Goal: Task Accomplishment & Management: Use online tool/utility

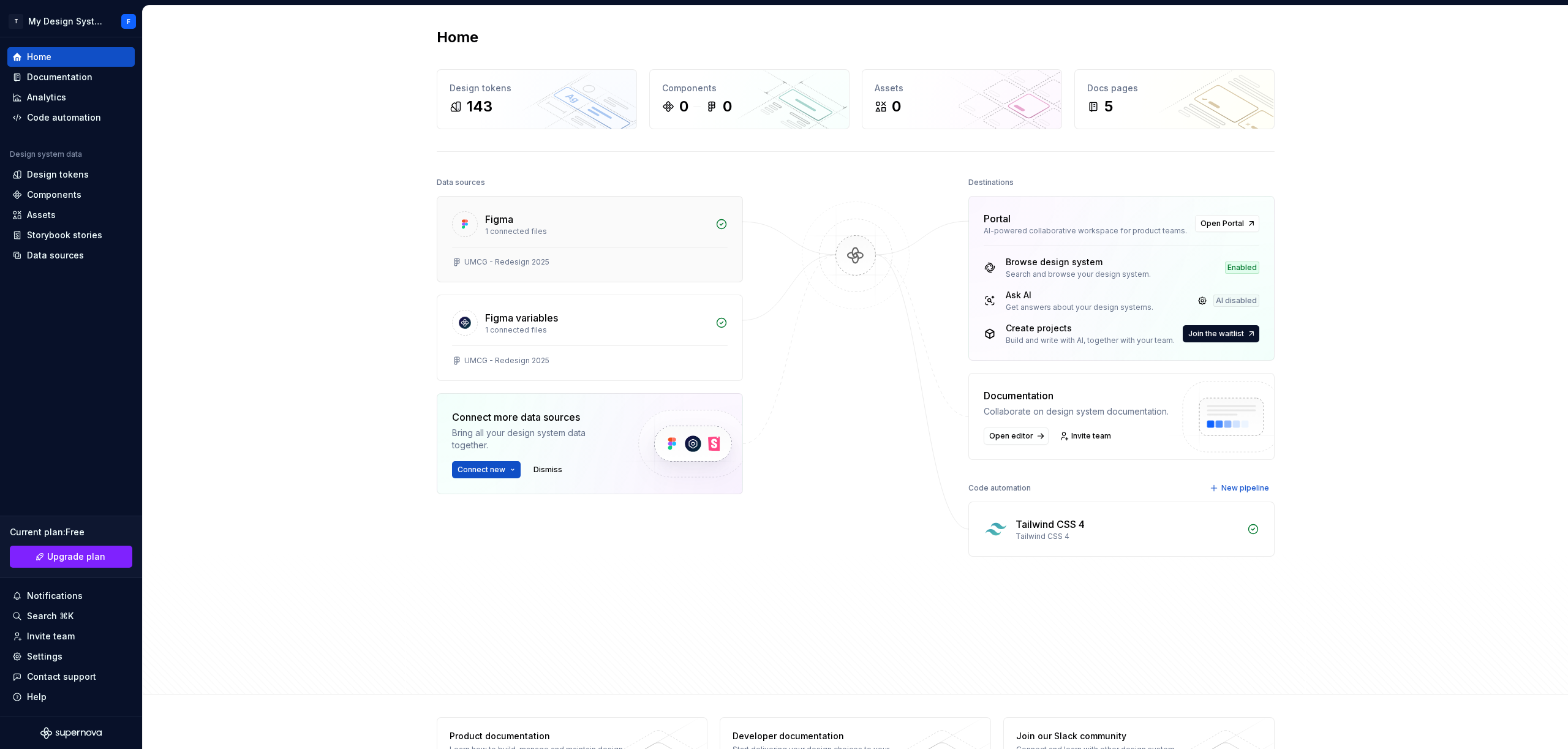
click at [534, 208] on div "Figma 1 connected files" at bounding box center [590, 221] width 305 height 50
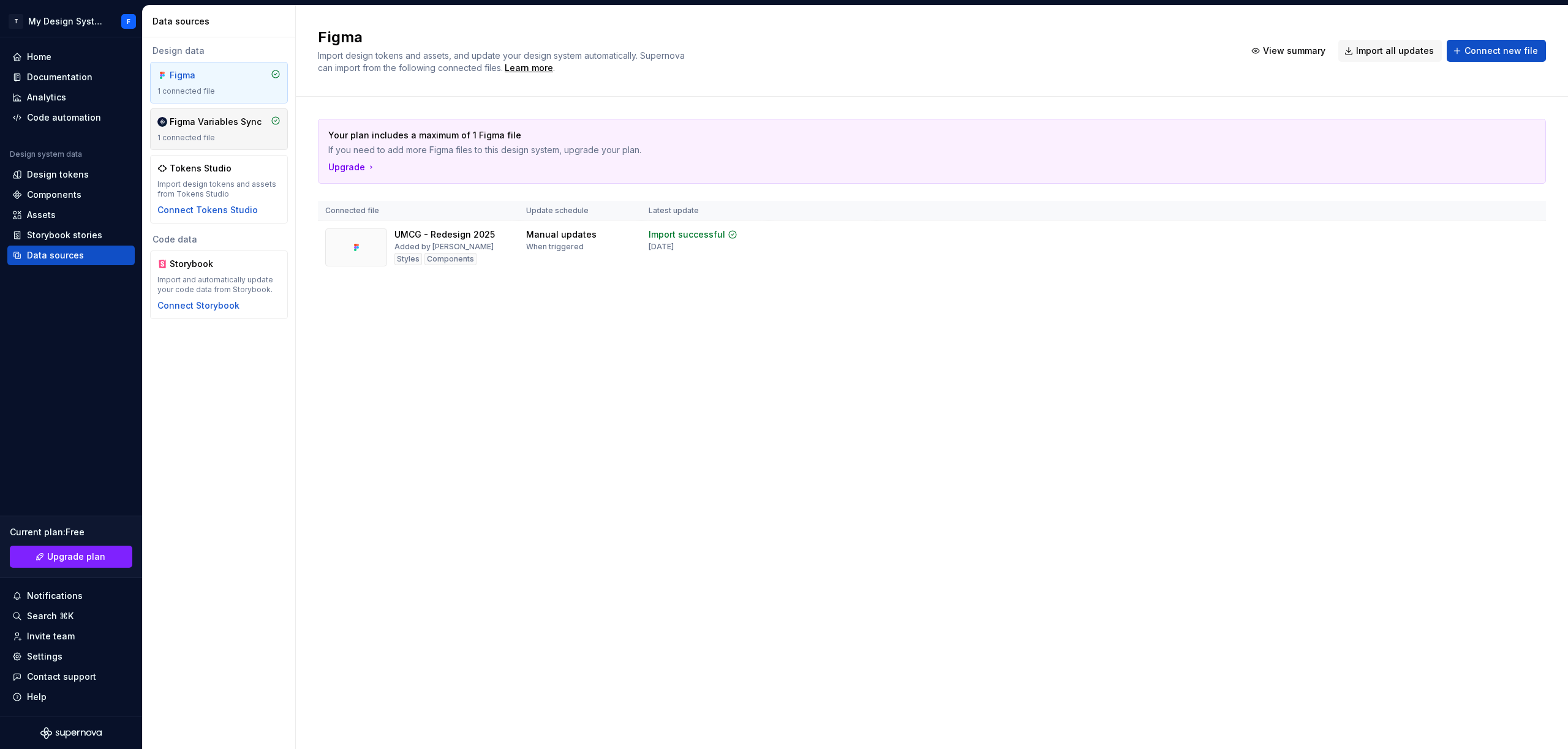
click at [187, 138] on div "1 connected file" at bounding box center [219, 138] width 123 height 10
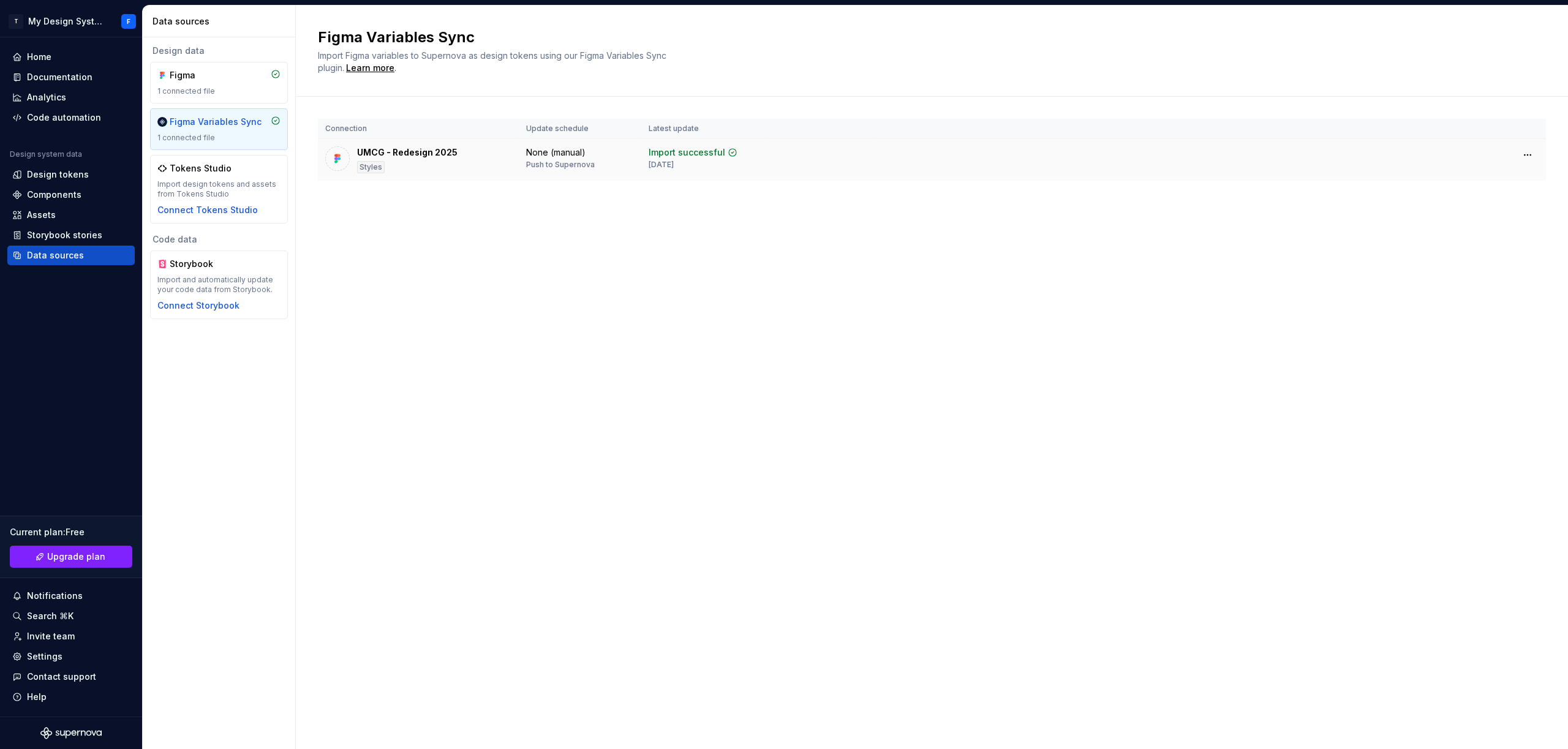
click at [500, 139] on td "UMCG - Redesign 2025 Styles" at bounding box center [418, 160] width 201 height 43
click at [235, 67] on div "Figma 1 connected file" at bounding box center [219, 82] width 137 height 42
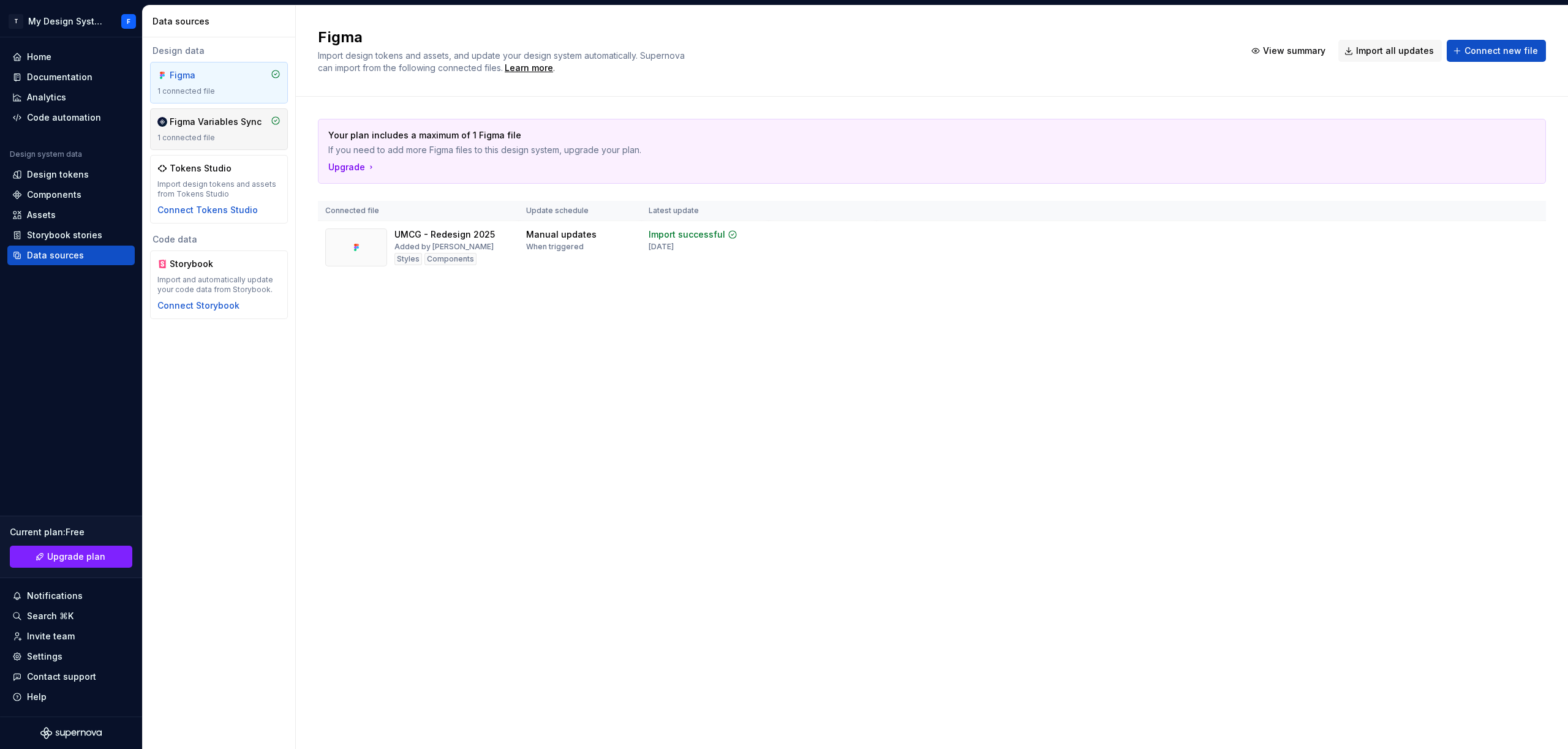
click at [213, 122] on div "Figma Variables Sync" at bounding box center [215, 121] width 92 height 12
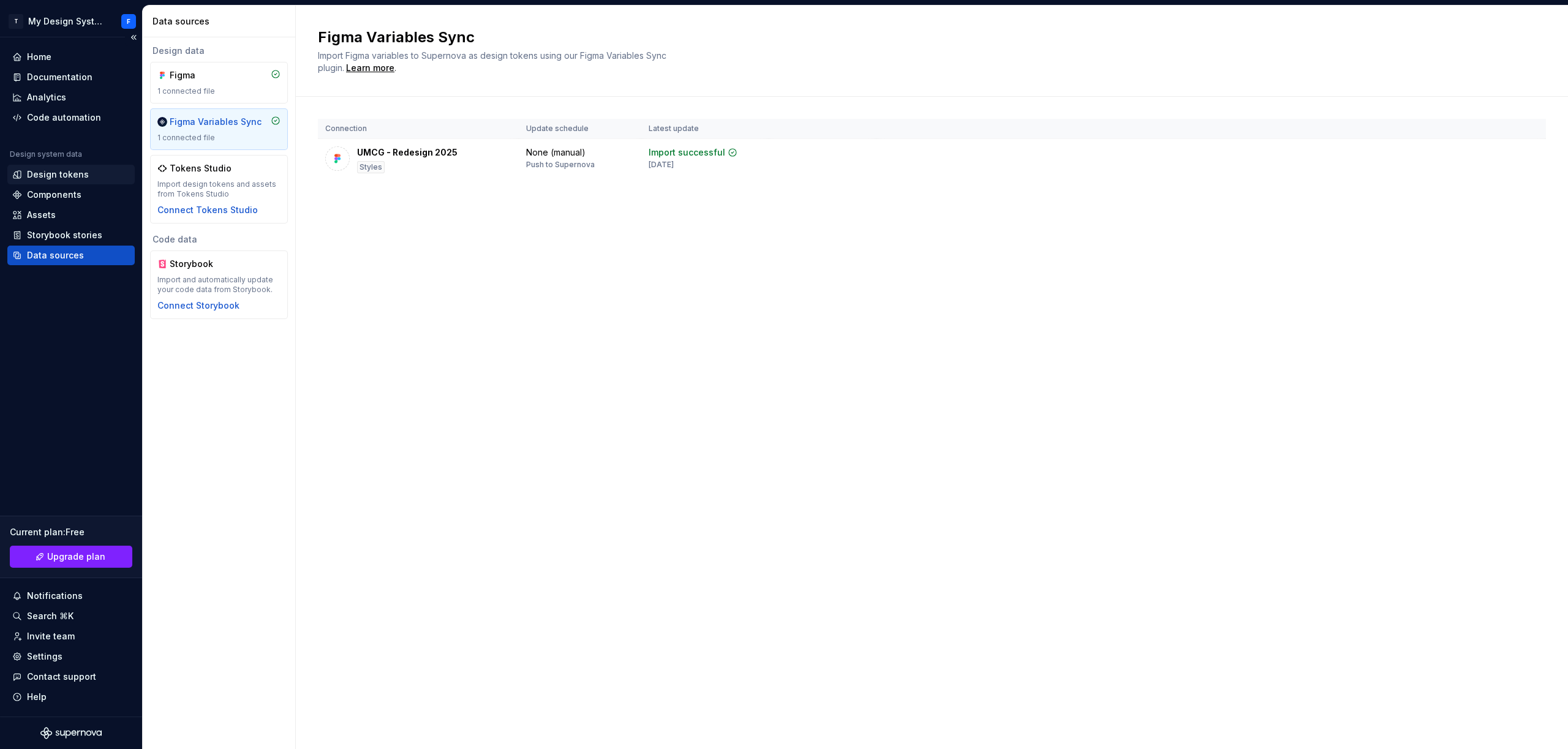
click at [60, 182] on div "Design tokens" at bounding box center [71, 174] width 128 height 20
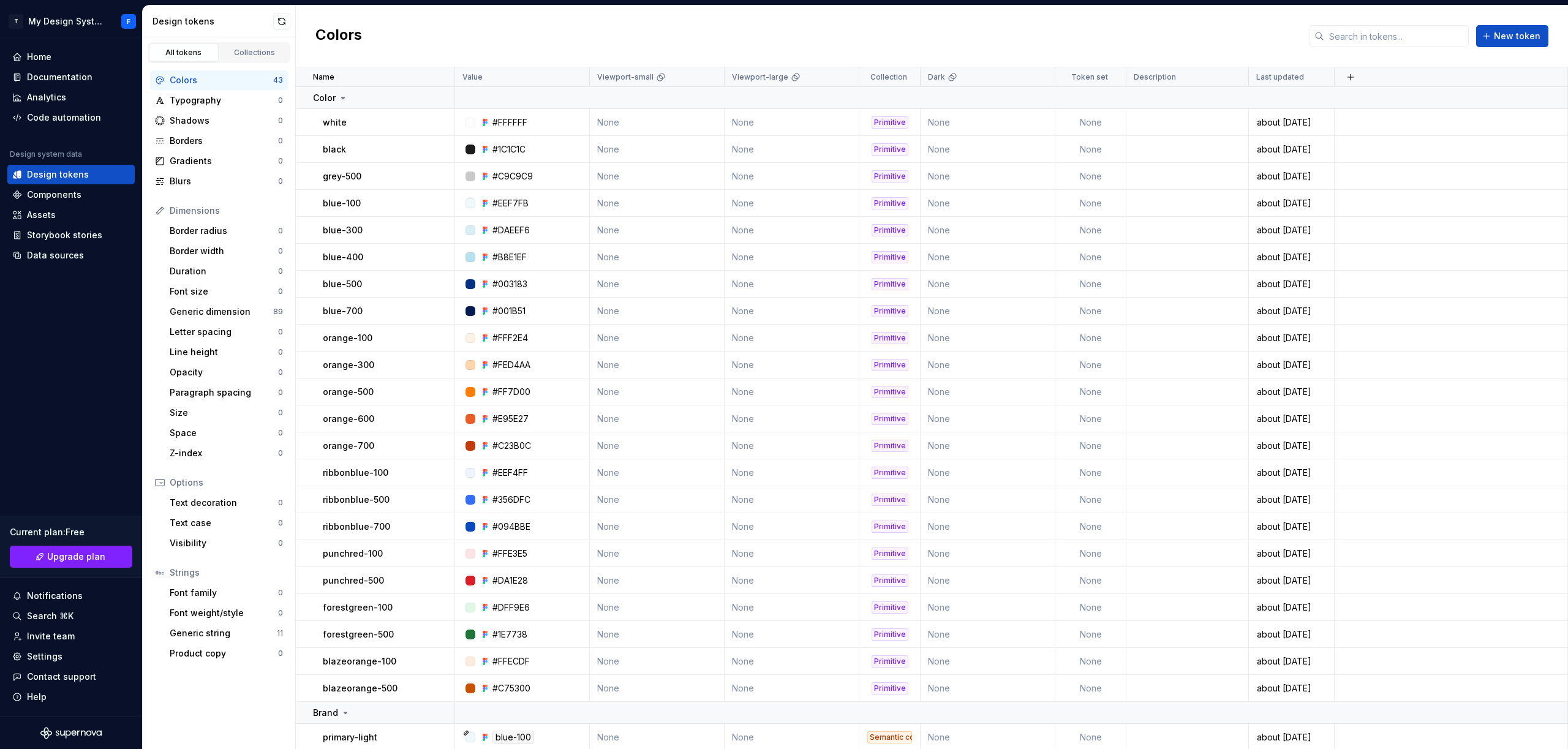
click at [260, 72] on div "Colors 43" at bounding box center [219, 80] width 137 height 20
click at [254, 57] on link "Collections" at bounding box center [254, 52] width 70 height 18
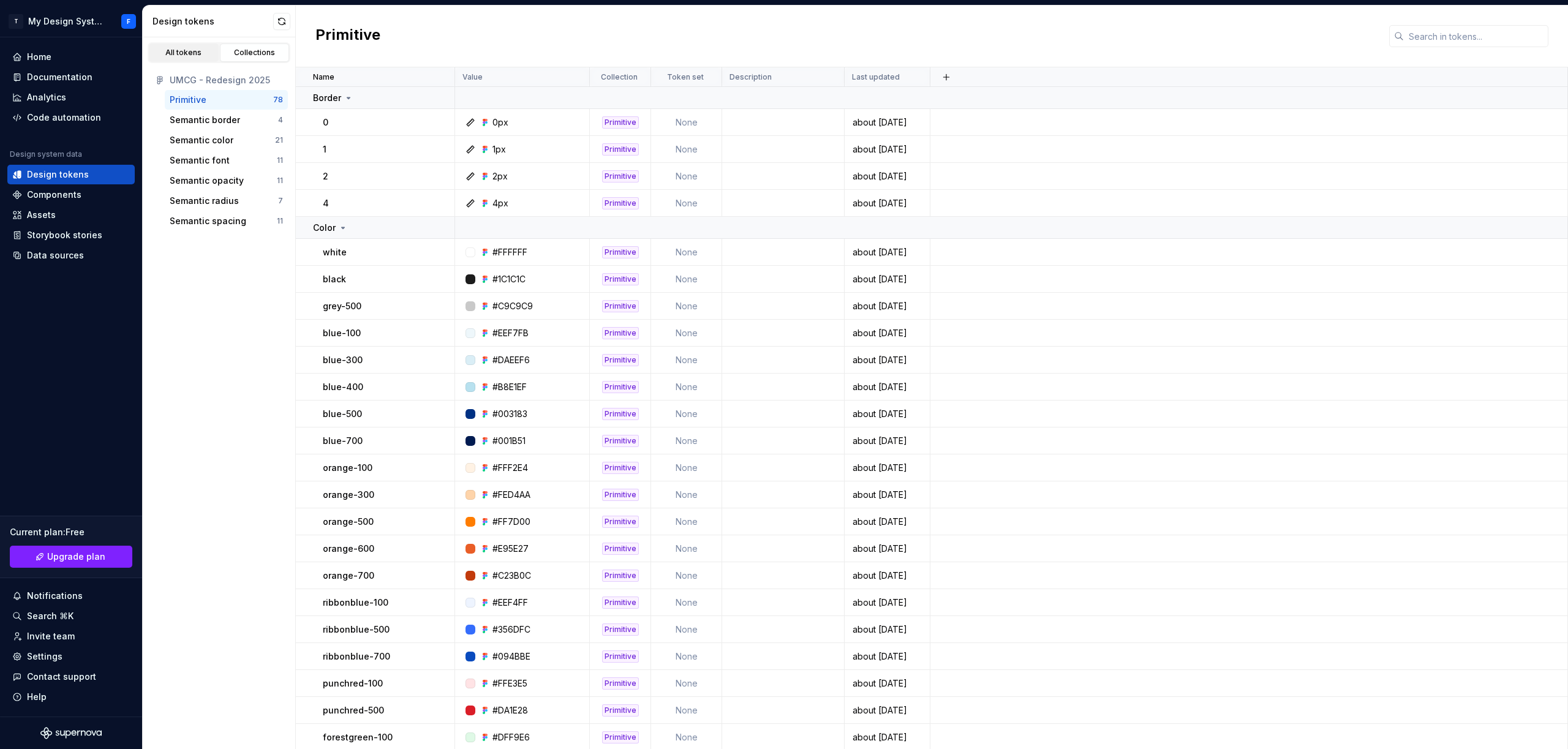
click at [181, 60] on link "All tokens" at bounding box center [184, 52] width 70 height 18
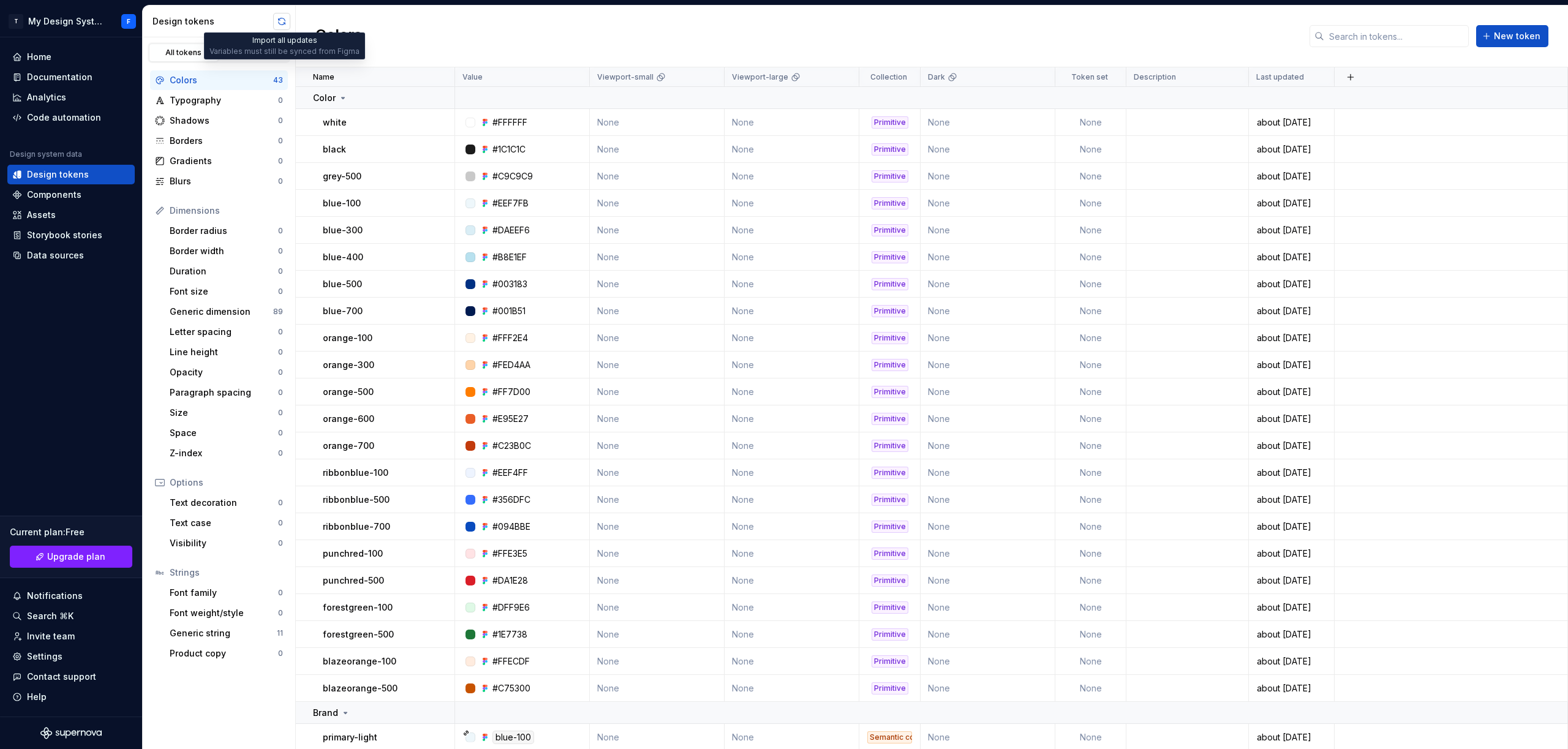
click at [278, 24] on button "button" at bounding box center [281, 21] width 17 height 17
click at [248, 47] on link "Collections" at bounding box center [254, 52] width 70 height 18
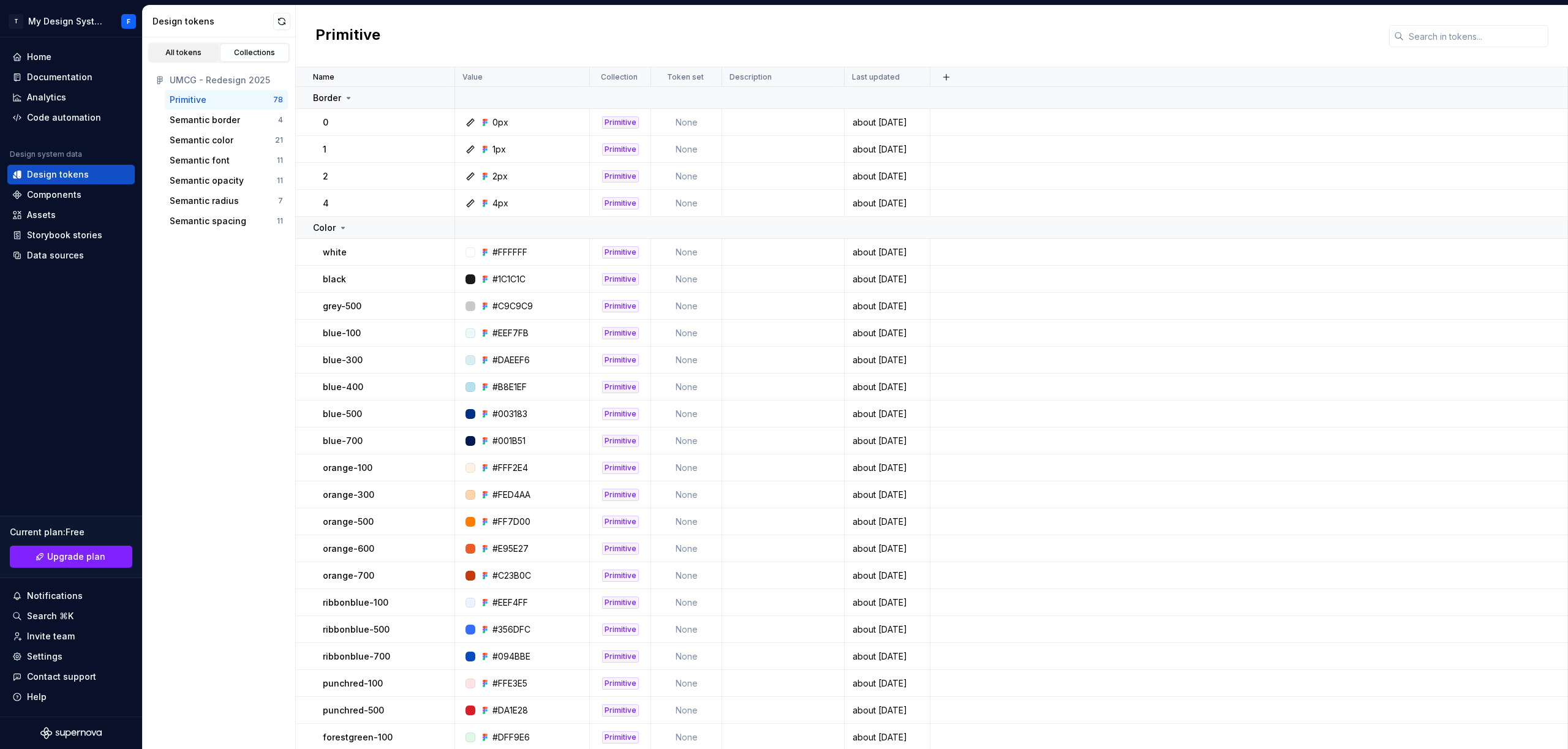
click at [182, 55] on div "All tokens" at bounding box center [184, 52] width 61 height 10
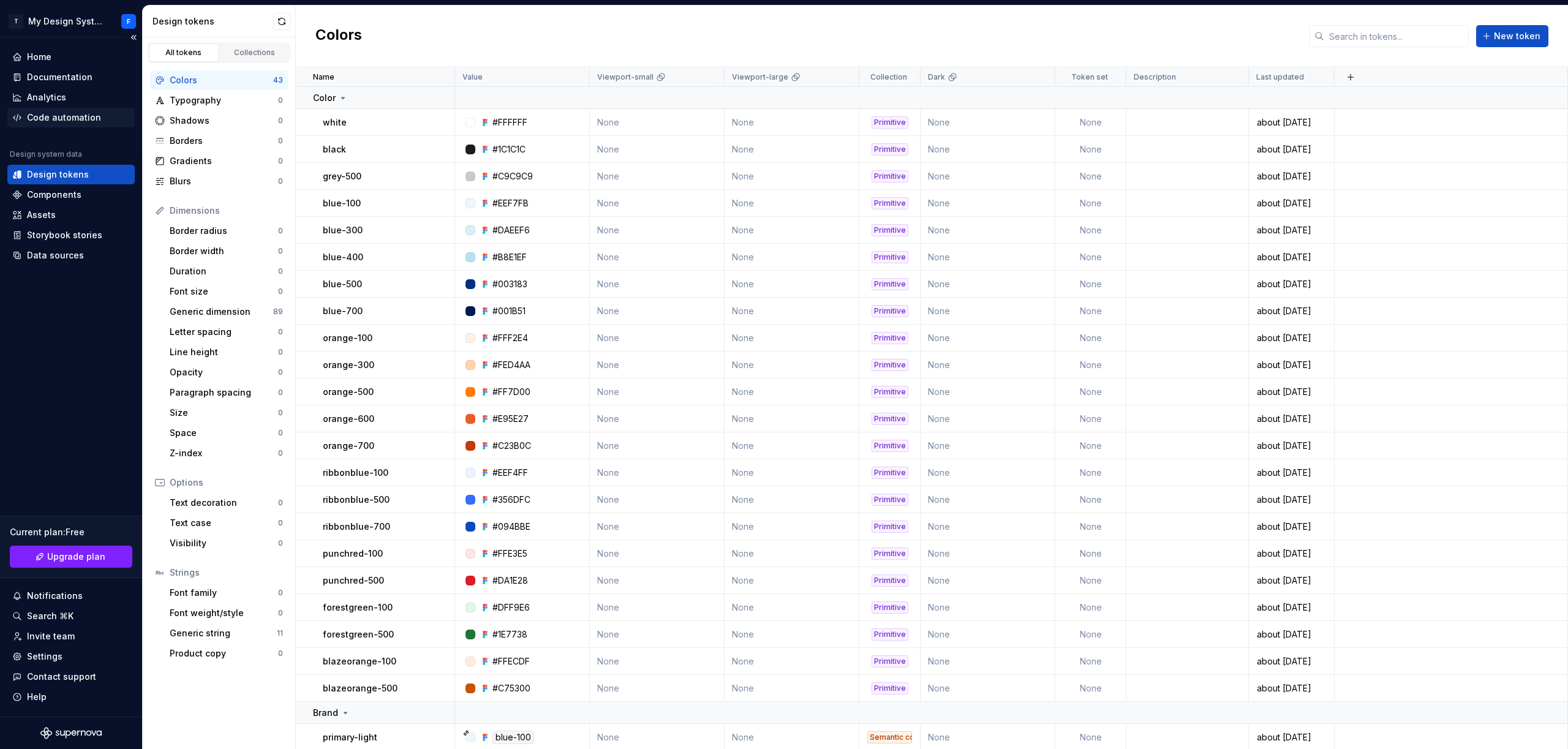
click at [65, 123] on div "Code automation" at bounding box center [64, 117] width 74 height 12
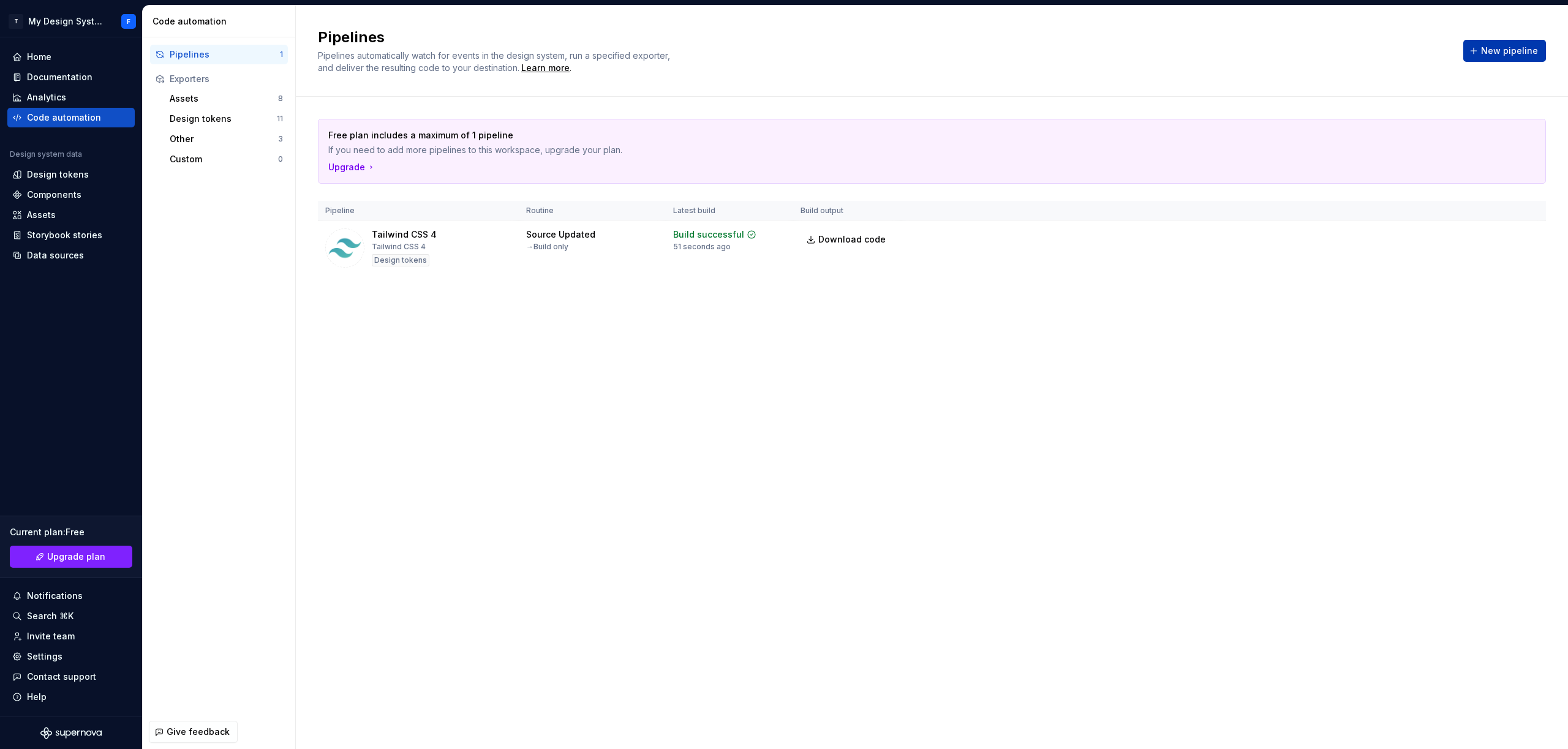
click at [1503, 50] on span "New pipeline" at bounding box center [1509, 50] width 57 height 12
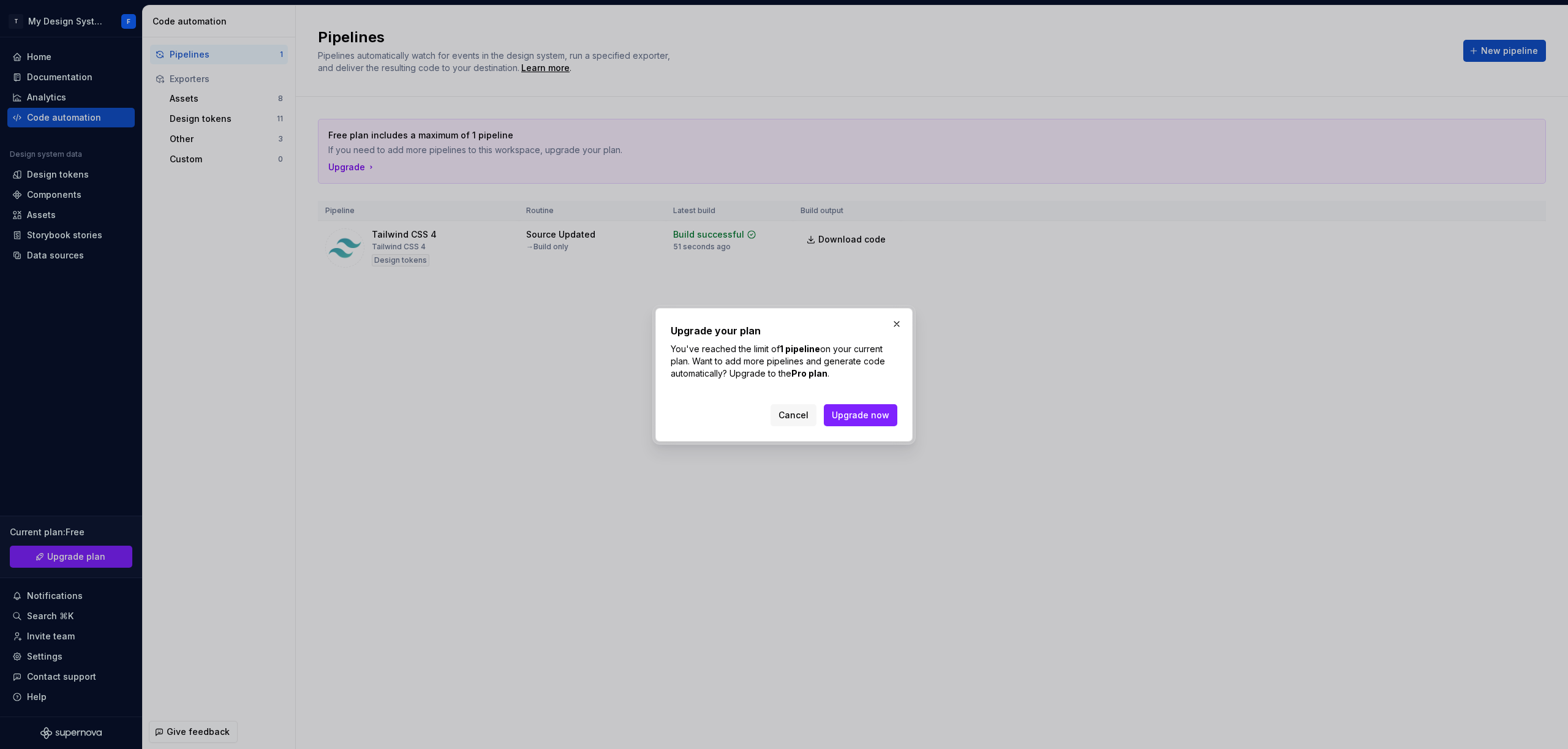
drag, startPoint x: 793, startPoint y: 405, endPoint x: 768, endPoint y: 349, distance: 61.3
click at [793, 405] on button "Cancel" at bounding box center [793, 415] width 46 height 22
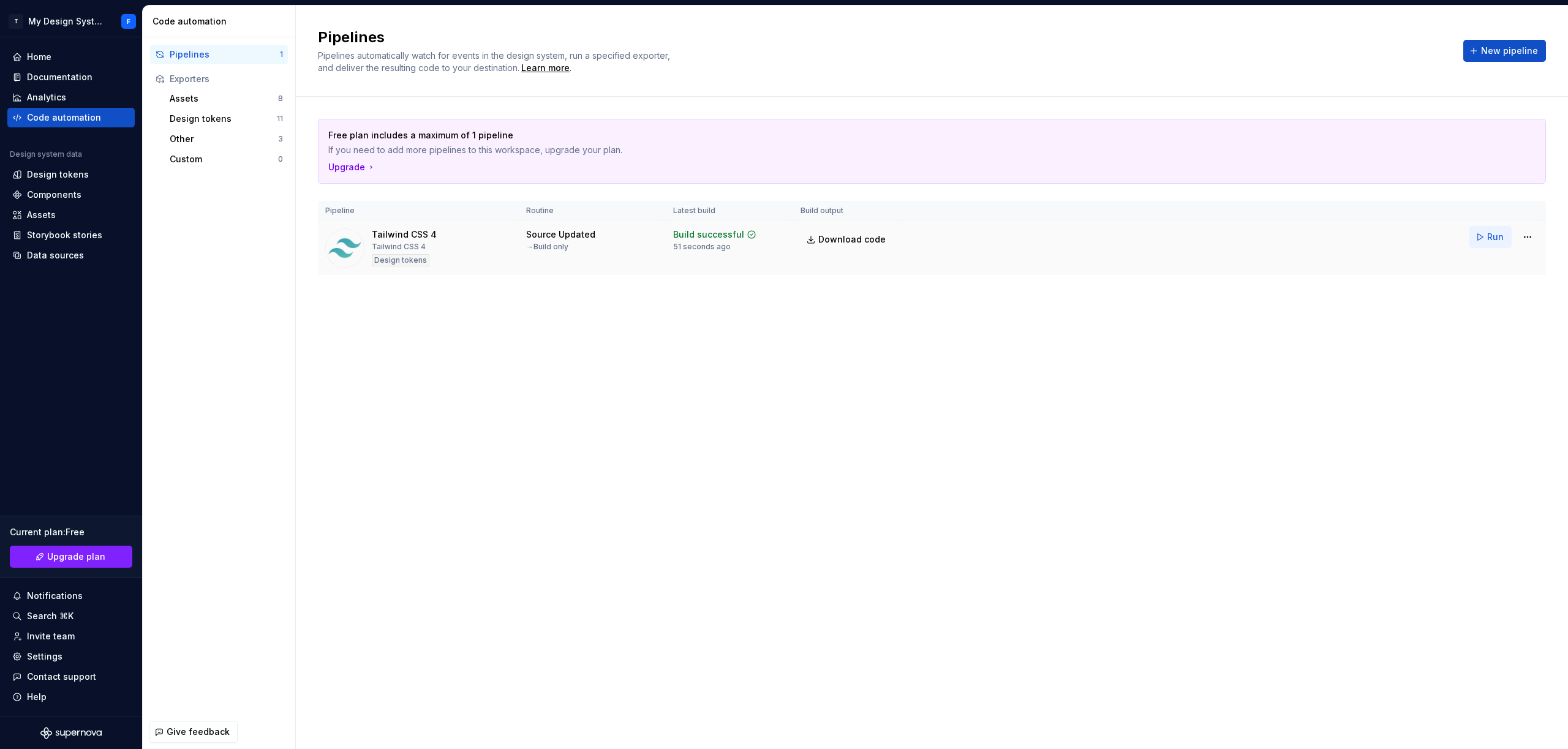
click at [1487, 240] on button "Run" at bounding box center [1490, 237] width 43 height 22
click at [337, 391] on div "Pipelines Pipelines automatically watch for events in the design system, run a …" at bounding box center [931, 377] width 1272 height 743
